Goal: Navigation & Orientation: Find specific page/section

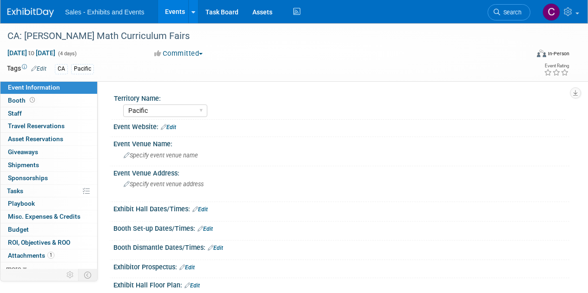
select select "Pacific"
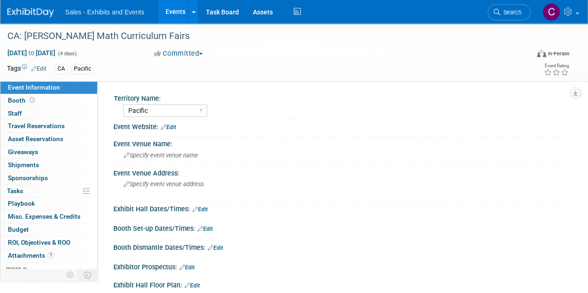
click at [173, 9] on link "Events" at bounding box center [175, 11] width 34 height 23
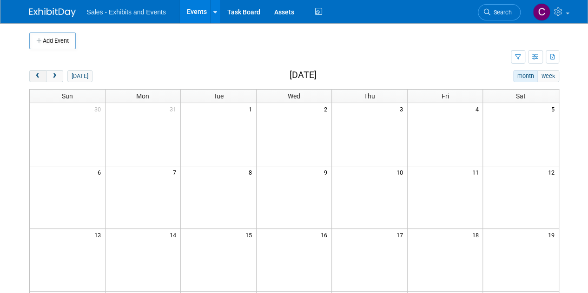
click at [38, 76] on span "prev" at bounding box center [37, 76] width 7 height 6
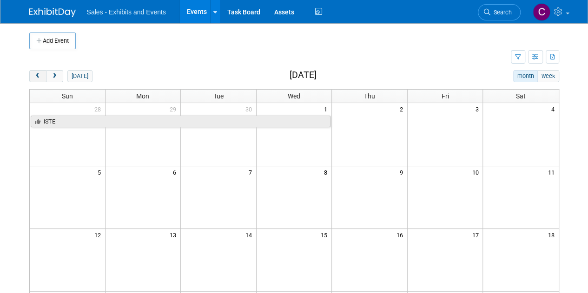
click at [38, 76] on span "prev" at bounding box center [37, 76] width 7 height 6
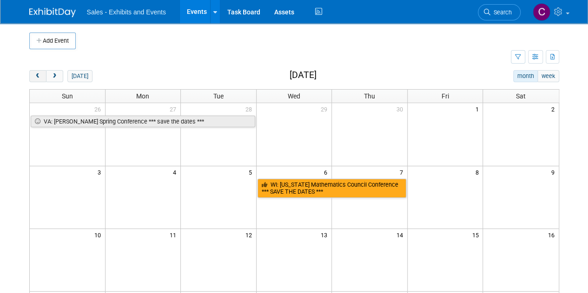
click at [38, 76] on span "prev" at bounding box center [37, 76] width 7 height 6
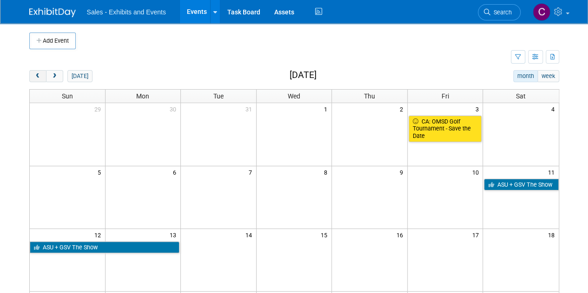
click at [38, 76] on span "prev" at bounding box center [37, 76] width 7 height 6
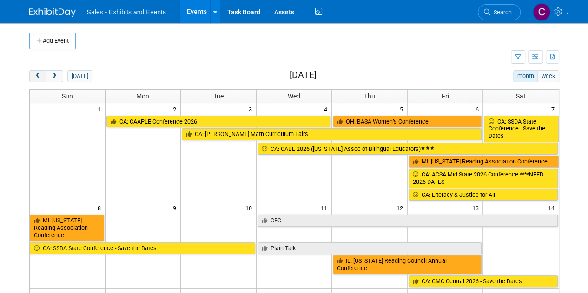
click at [38, 77] on span "prev" at bounding box center [37, 76] width 7 height 6
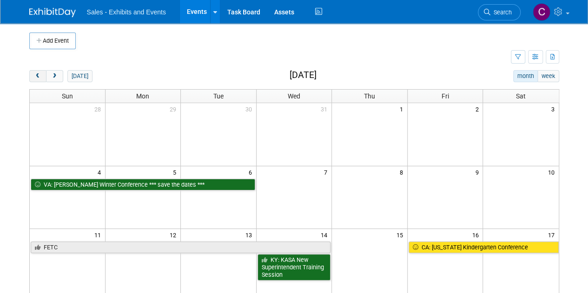
click at [38, 77] on span "prev" at bounding box center [37, 76] width 7 height 6
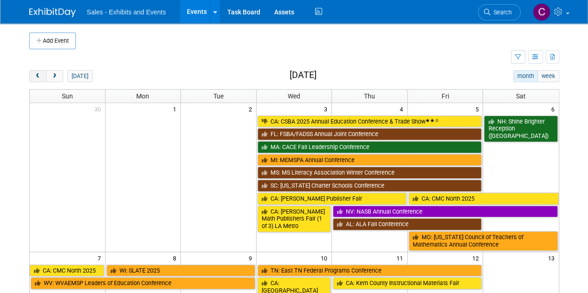
click at [38, 77] on span "prev" at bounding box center [37, 76] width 7 height 6
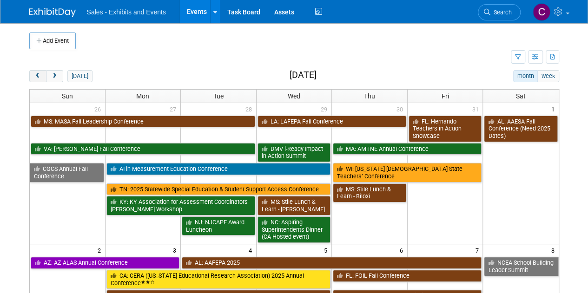
click at [38, 77] on span "prev" at bounding box center [37, 76] width 7 height 6
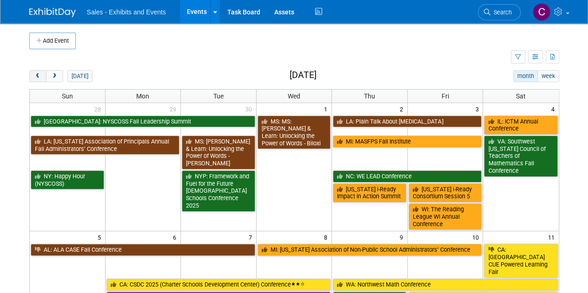
click at [38, 77] on span "prev" at bounding box center [37, 76] width 7 height 6
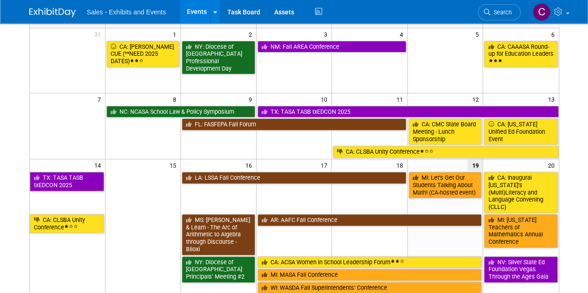
scroll to position [21, 0]
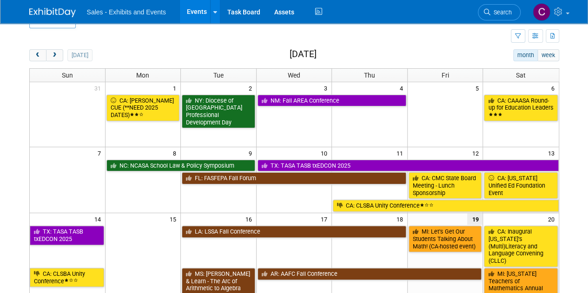
drag, startPoint x: 52, startPoint y: 52, endPoint x: 185, endPoint y: 65, distance: 133.4
click at [52, 52] on span "next" at bounding box center [54, 55] width 7 height 6
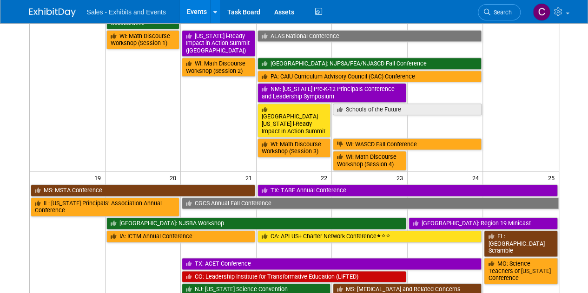
scroll to position [508, 0]
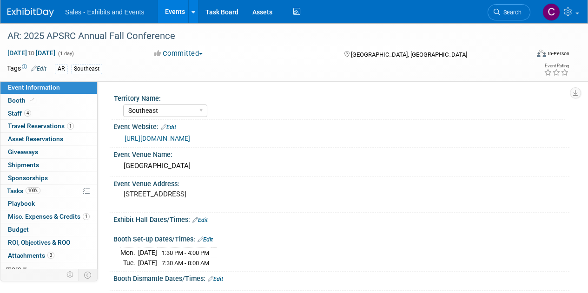
select select "Southeast"
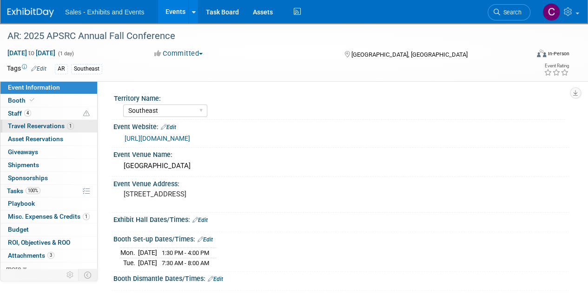
click at [36, 125] on span "Travel Reservations 1" at bounding box center [41, 125] width 66 height 7
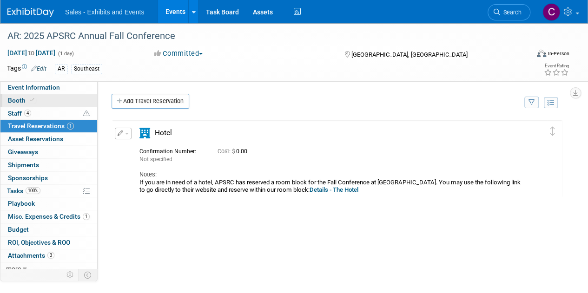
click at [11, 98] on span "Booth" at bounding box center [22, 100] width 28 height 7
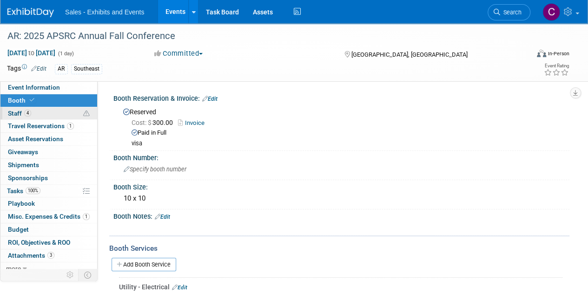
click at [28, 110] on span "4" at bounding box center [27, 113] width 7 height 7
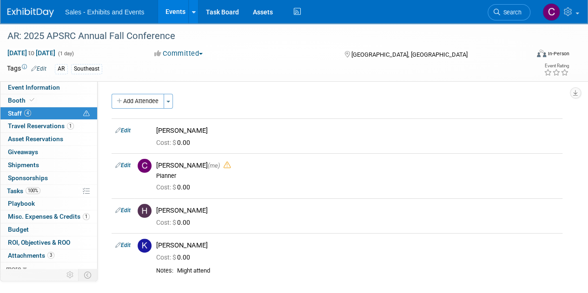
click at [176, 7] on link "Events" at bounding box center [175, 11] width 34 height 23
